Goal: Task Accomplishment & Management: Manage account settings

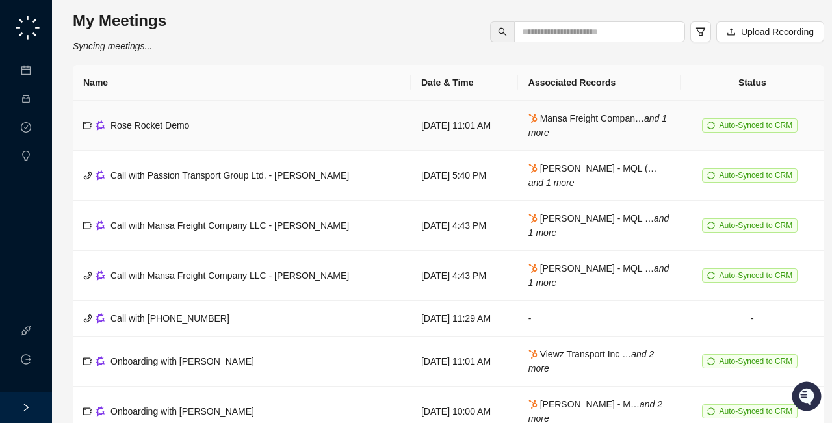
click at [170, 123] on span "Rose Rocket Demo" at bounding box center [149, 125] width 79 height 10
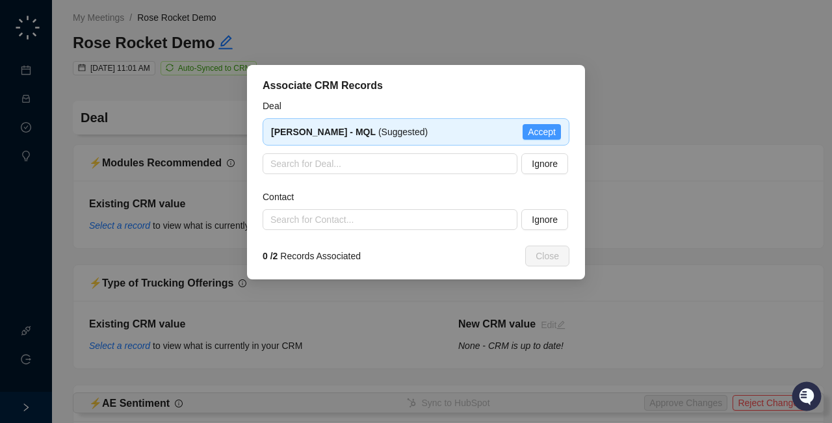
click at [550, 133] on span "Accept" at bounding box center [542, 132] width 28 height 14
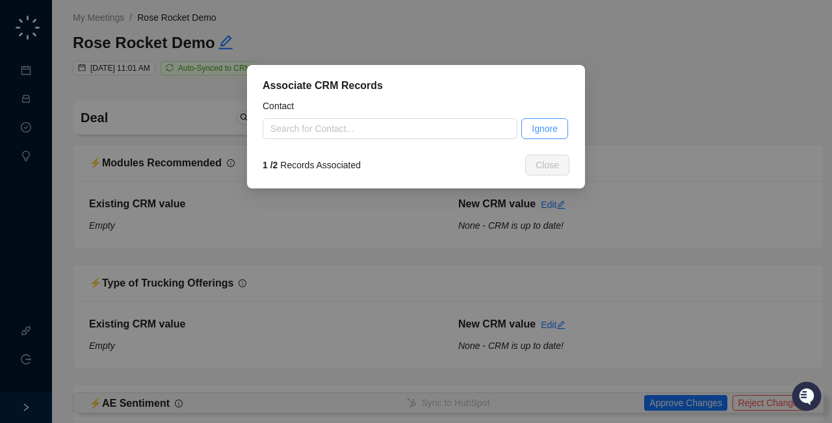
click at [546, 126] on span "Ignore" at bounding box center [544, 128] width 26 height 14
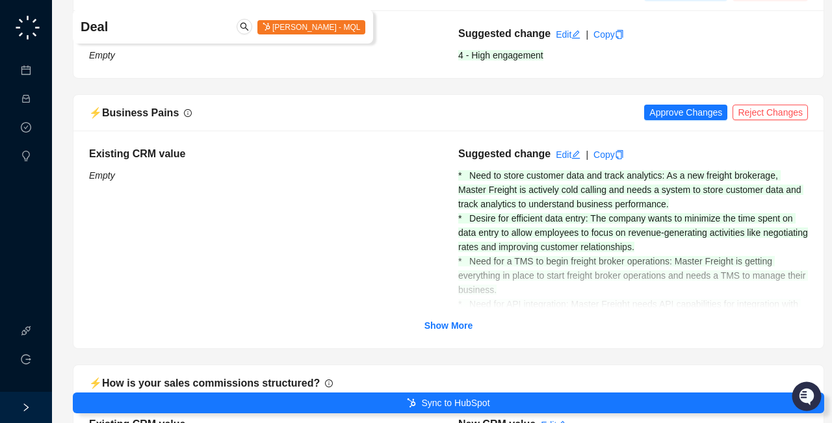
scroll to position [407, 0]
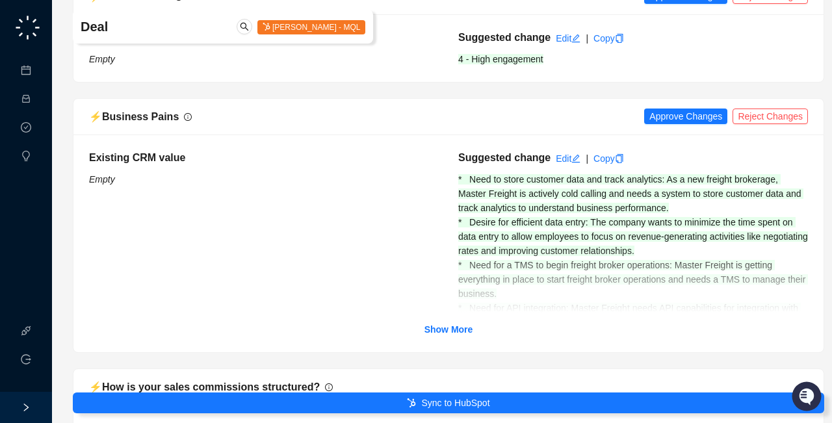
click at [533, 193] on span "* Need to store customer data and track analytics: As a new freight brokerage, …" at bounding box center [634, 265] width 352 height 182
click at [509, 213] on div "Suggested change Edit | Copy * Need to store customer data and track analytics:…" at bounding box center [632, 254] width 369 height 208
click at [502, 265] on div at bounding box center [448, 280] width 719 height 65
click at [459, 331] on strong "Show More" at bounding box center [448, 329] width 49 height 10
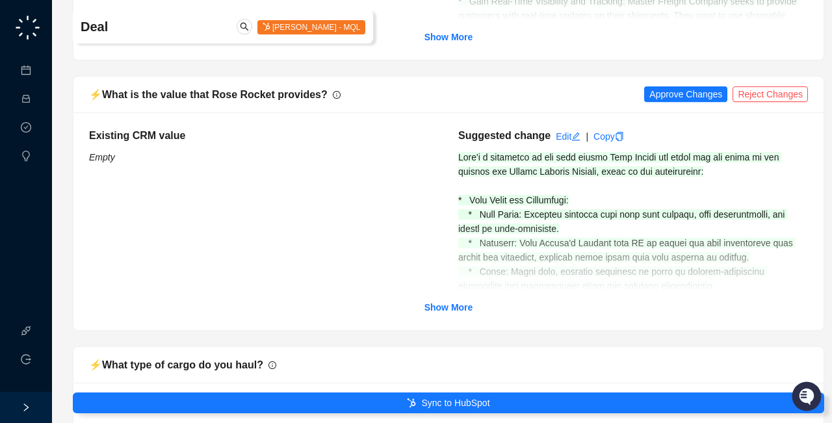
scroll to position [2743, 0]
click at [459, 305] on strong "Show More" at bounding box center [448, 306] width 49 height 10
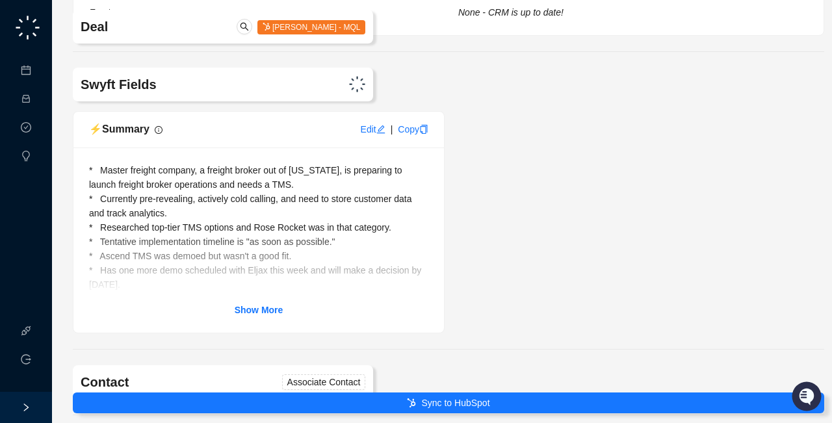
scroll to position [5688, 0]
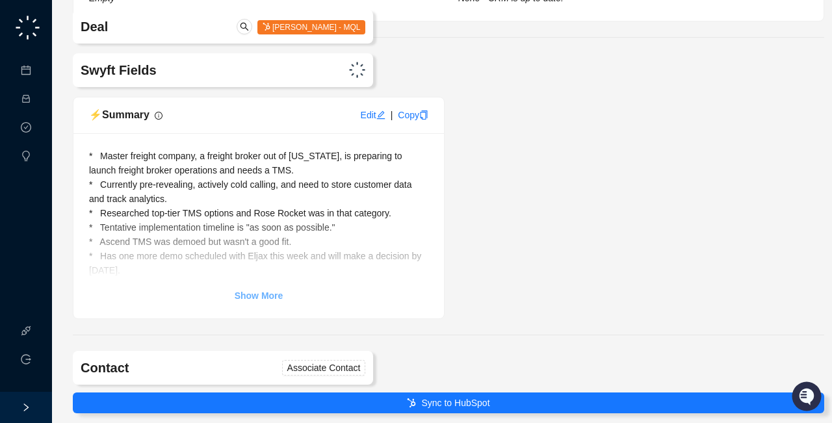
click at [268, 303] on link "Show More" at bounding box center [259, 295] width 49 height 14
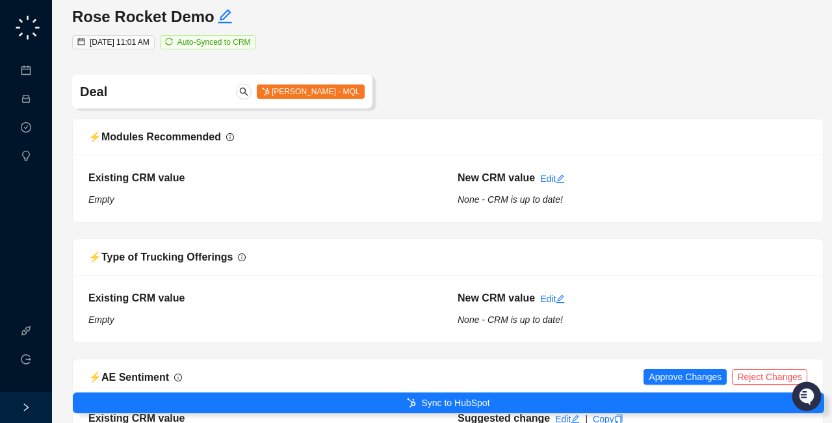
scroll to position [0, 1]
